Goal: Check status: Check status

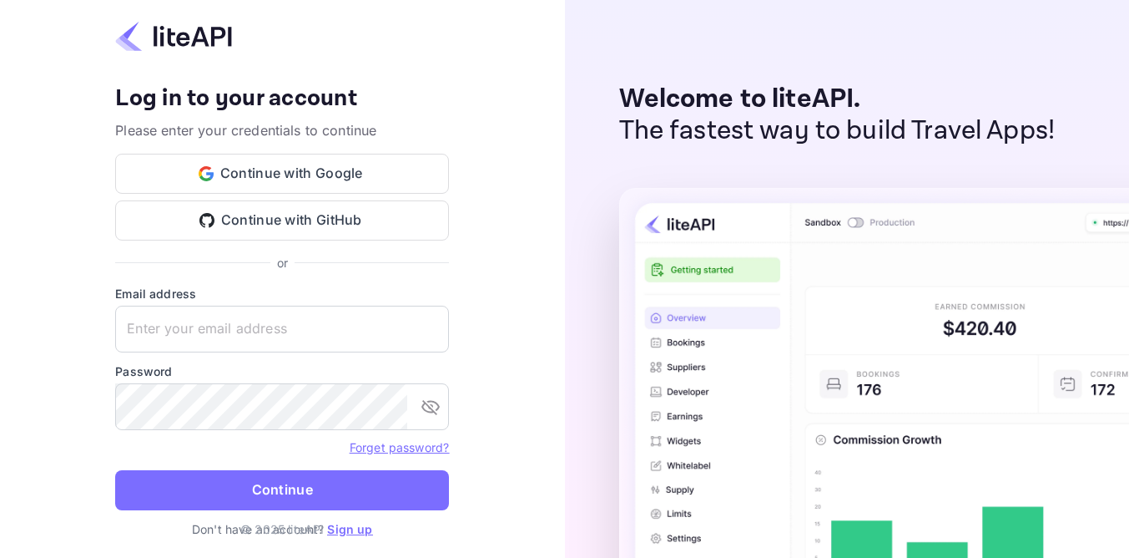
type input "[EMAIL_ADDRESS][DOMAIN_NAME]"
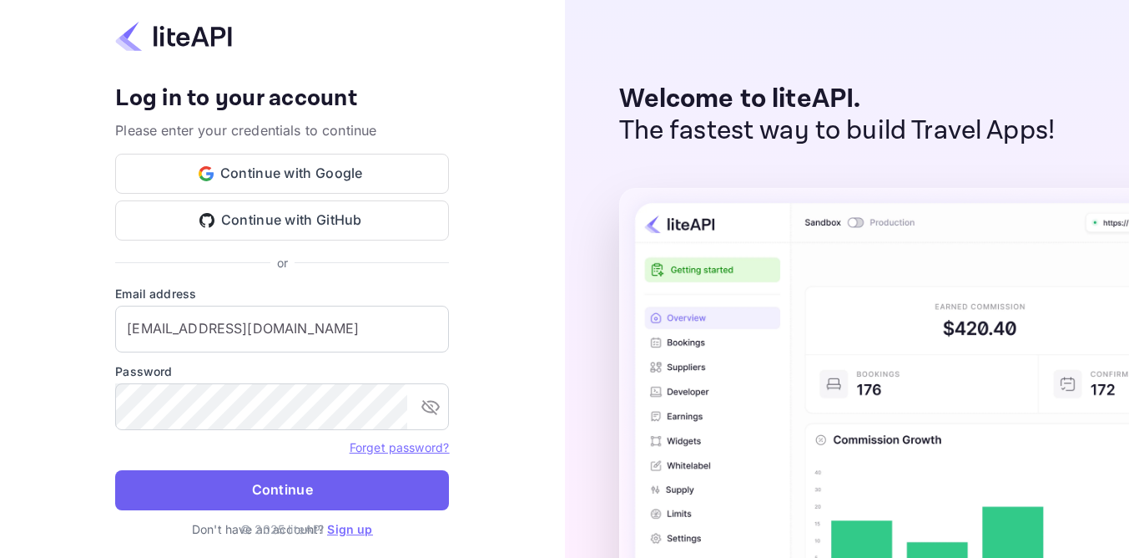
drag, startPoint x: 0, startPoint y: 0, endPoint x: 305, endPoint y: 489, distance: 576.3
click at [305, 489] on button "Continue" at bounding box center [282, 490] width 334 height 40
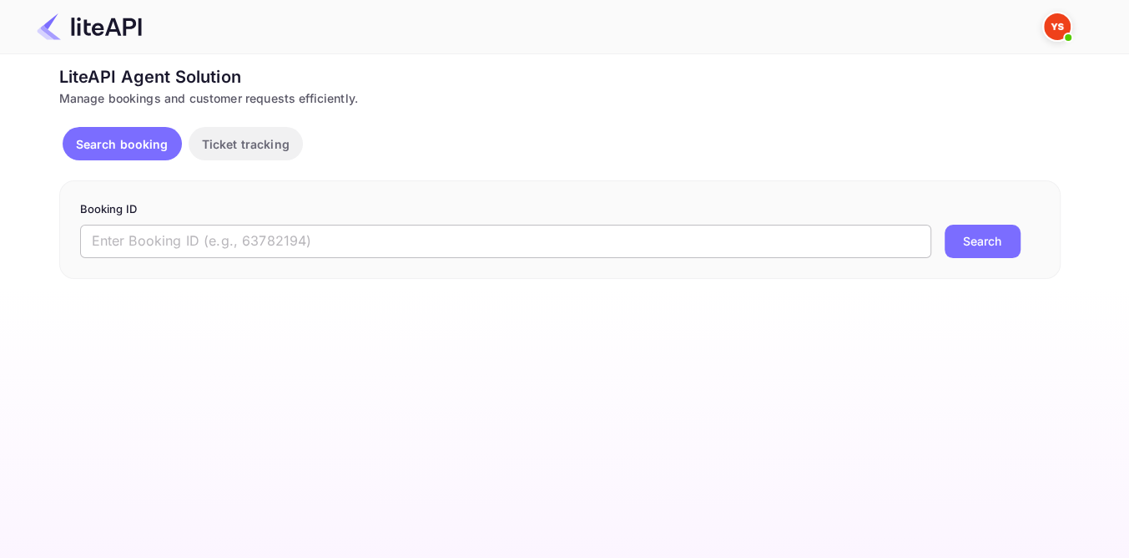
click at [316, 236] on input "text" at bounding box center [505, 241] width 851 height 33
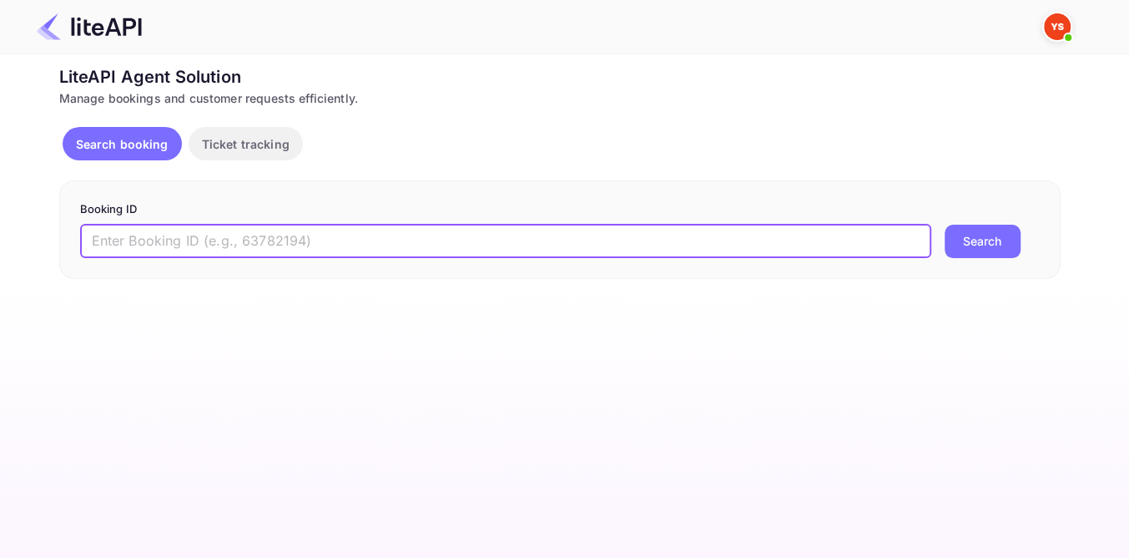
paste input "8828590"
type input "8828590"
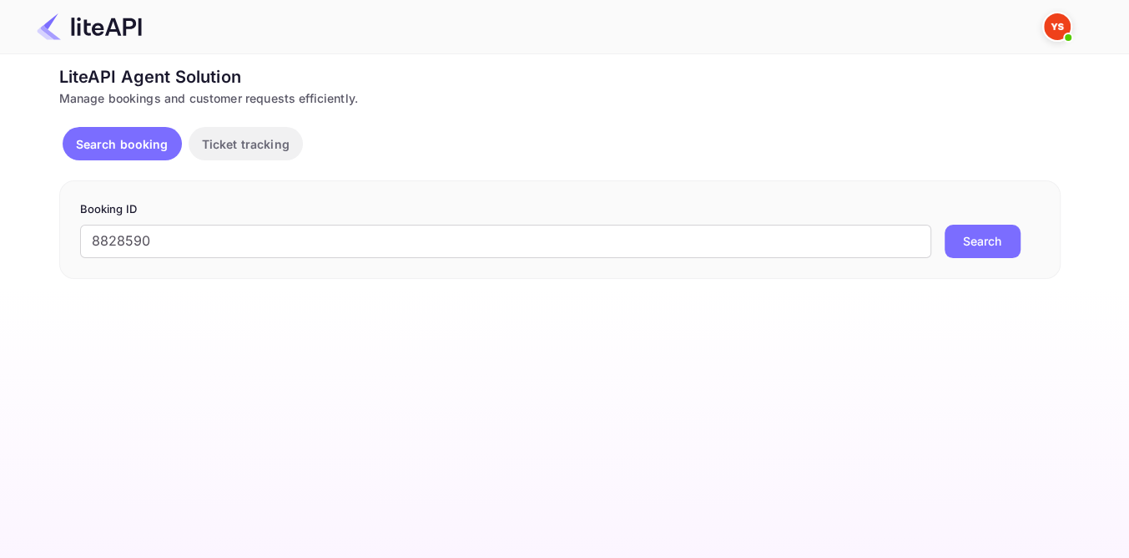
click at [990, 240] on button "Search" at bounding box center [983, 241] width 76 height 33
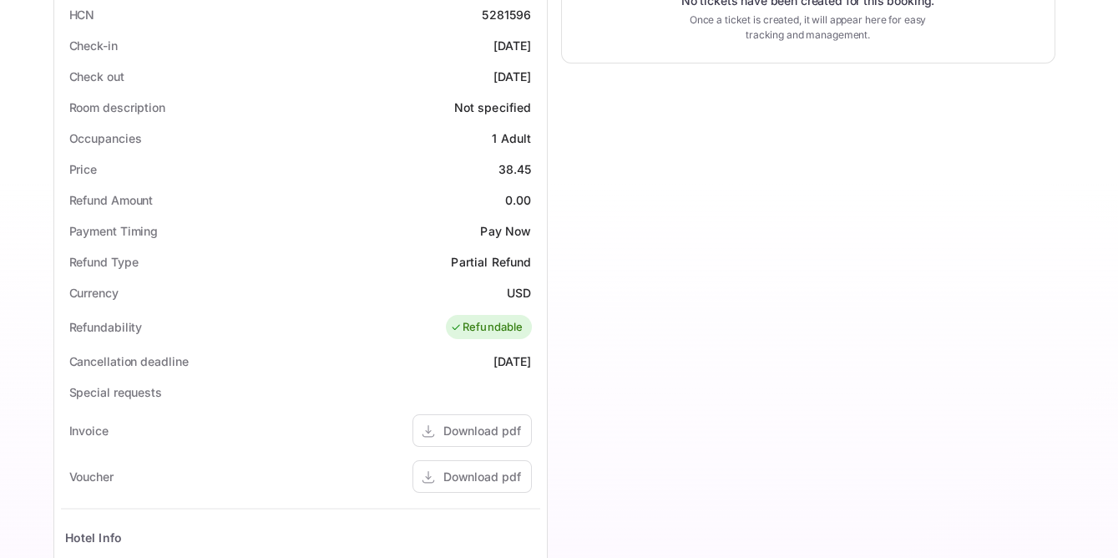
scroll to position [683, 0]
